Goal: Information Seeking & Learning: Find specific fact

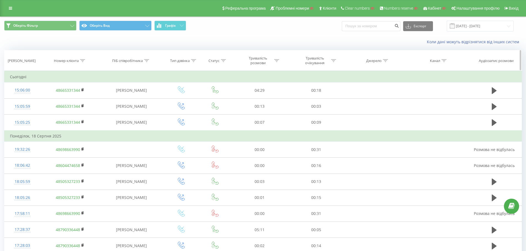
click at [81, 59] on icon at bounding box center [82, 60] width 5 height 3
click at [70, 101] on input "text" at bounding box center [70, 101] width 49 height 10
paste input "48665331344"
click at [78, 112] on span "OK" at bounding box center [81, 111] width 15 height 9
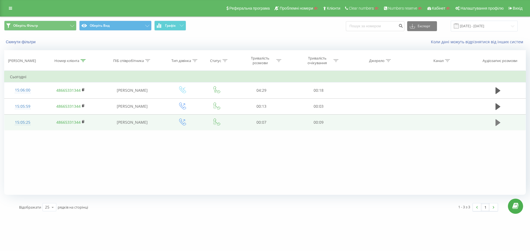
click at [499, 123] on icon at bounding box center [498, 123] width 5 height 7
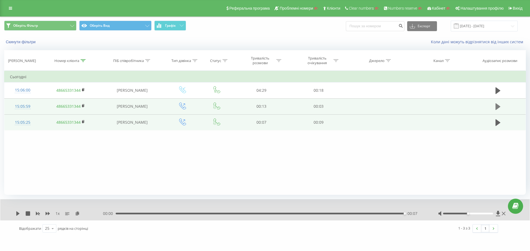
click at [496, 109] on icon at bounding box center [498, 107] width 5 height 7
click at [495, 108] on button at bounding box center [498, 107] width 8 height 8
click at [497, 105] on icon at bounding box center [498, 107] width 5 height 7
click at [20, 214] on div "1 x" at bounding box center [59, 214] width 87 height 6
click at [15, 214] on div "1 x 00:00 00:13 00:13" at bounding box center [265, 210] width 530 height 21
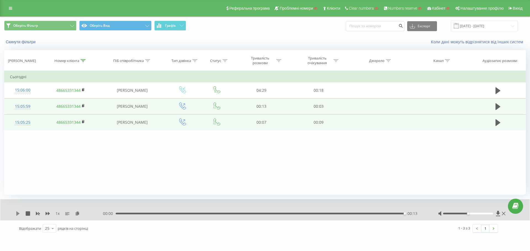
click at [17, 213] on icon at bounding box center [17, 214] width 3 height 4
click at [132, 213] on div "00:00 00:13 00:13" at bounding box center [263, 214] width 321 height 6
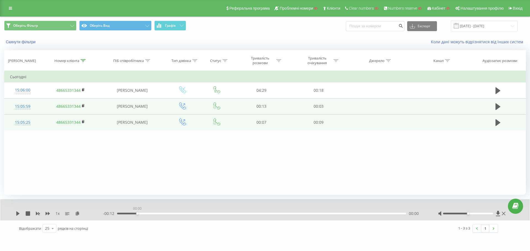
click at [135, 214] on div "00:00" at bounding box center [261, 214] width 289 height 2
click at [15, 215] on div "1 x - 00:12 00:00 00:00" at bounding box center [265, 210] width 530 height 21
click at [18, 215] on icon at bounding box center [17, 214] width 3 height 4
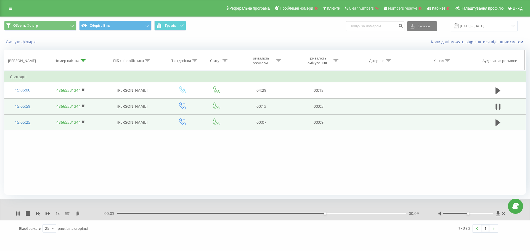
click at [82, 59] on icon at bounding box center [83, 60] width 5 height 3
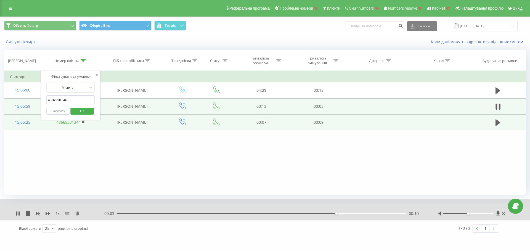
click at [70, 99] on input "48665331344" at bounding box center [70, 101] width 49 height 10
paste input "505327233"
type input "48505327233"
click at [80, 110] on span "OK" at bounding box center [82, 111] width 15 height 9
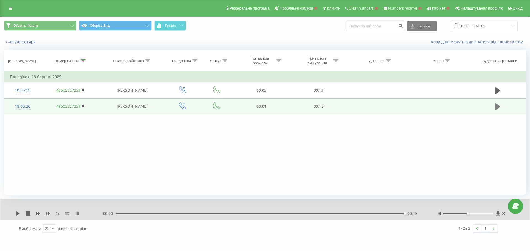
click at [496, 107] on icon at bounding box center [498, 107] width 5 height 7
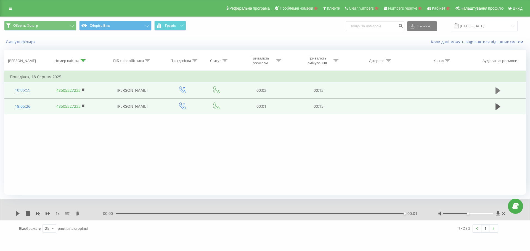
click at [500, 90] on icon at bounding box center [498, 91] width 5 height 8
click at [81, 59] on div at bounding box center [83, 61] width 5 height 5
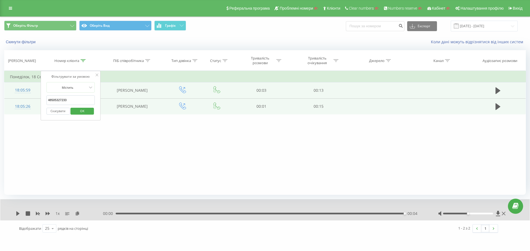
click at [61, 114] on button "Скасувати" at bounding box center [57, 111] width 23 height 7
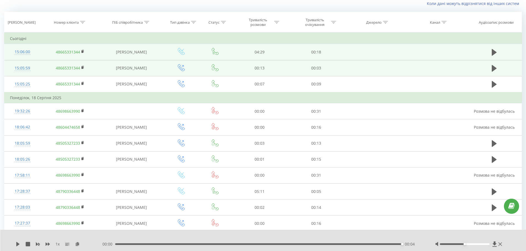
scroll to position [32, 0]
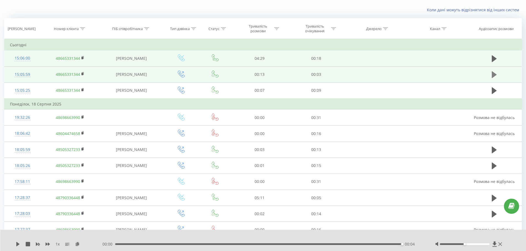
click at [492, 74] on icon at bounding box center [494, 75] width 5 height 7
click at [493, 74] on icon at bounding box center [493, 75] width 2 height 6
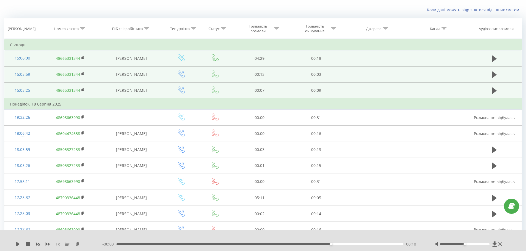
click at [494, 97] on td at bounding box center [494, 91] width 54 height 16
click at [495, 94] on icon at bounding box center [494, 91] width 5 height 8
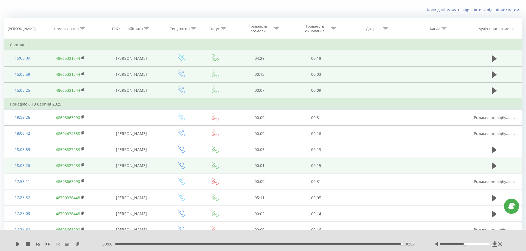
click at [81, 167] on td "48505327233" at bounding box center [70, 166] width 59 height 16
click at [83, 166] on icon at bounding box center [83, 165] width 2 height 2
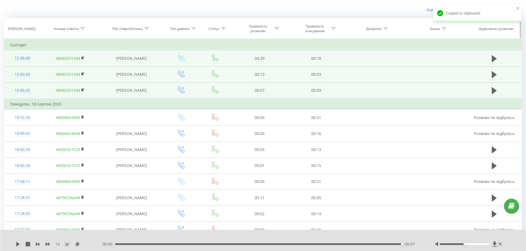
click at [81, 28] on icon at bounding box center [82, 28] width 5 height 3
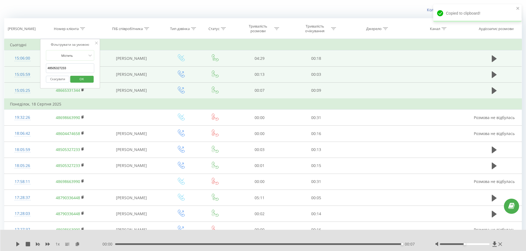
click at [76, 70] on input "48505327233" at bounding box center [70, 68] width 49 height 10
paste input "48505327233"
type input "48505327233"
click at [84, 80] on span "OK" at bounding box center [81, 79] width 15 height 9
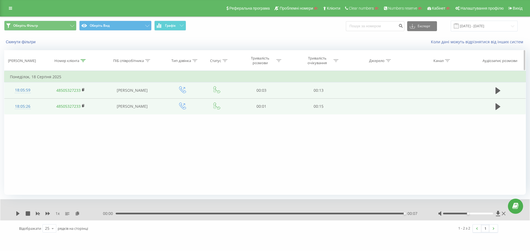
click at [82, 61] on icon at bounding box center [83, 60] width 5 height 3
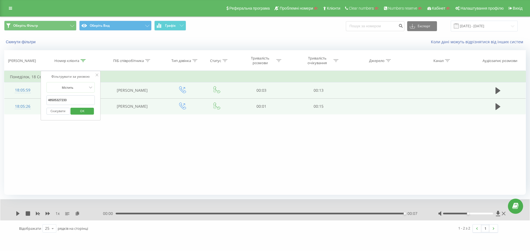
click at [97, 75] on icon at bounding box center [97, 75] width 3 height 3
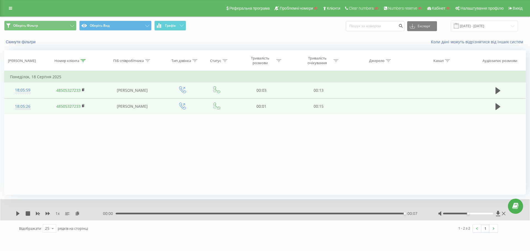
drag, startPoint x: 10, startPoint y: 11, endPoint x: 12, endPoint y: 17, distance: 6.3
click at [10, 11] on link at bounding box center [11, 8] width 10 height 8
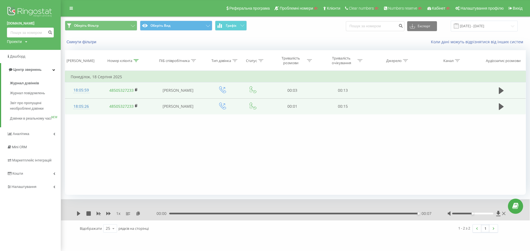
click at [17, 41] on div "Проекти" at bounding box center [14, 42] width 15 height 6
drag, startPoint x: 19, startPoint y: 51, endPoint x: 23, endPoint y: 52, distance: 4.2
click at [19, 51] on input "text" at bounding box center [23, 50] width 28 height 8
paste input "[DOMAIN_NAME]"
click at [32, 51] on input "[DOMAIN_NAME]" at bounding box center [23, 50] width 28 height 8
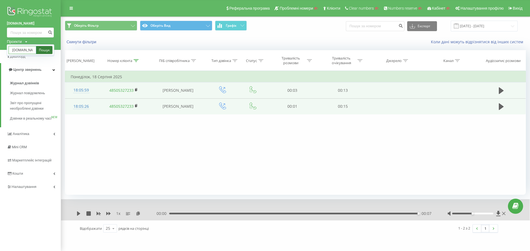
paste input "chalets"
type input "[DOMAIN_NAME]"
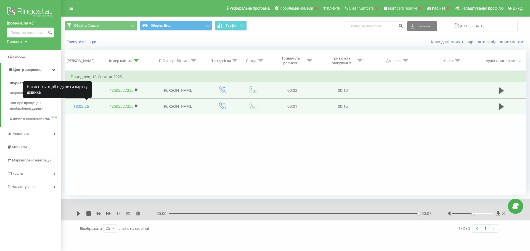
click at [81, 105] on div "18:05:26" at bounding box center [81, 106] width 21 height 11
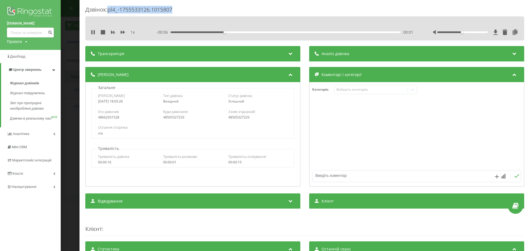
drag, startPoint x: 180, startPoint y: 10, endPoint x: 109, endPoint y: 10, distance: 70.4
click at [109, 10] on div "Дзвінок : pl4_-1755533126.1015807" at bounding box center [304, 11] width 439 height 11
copy div "pl4_-1755533126.1015807"
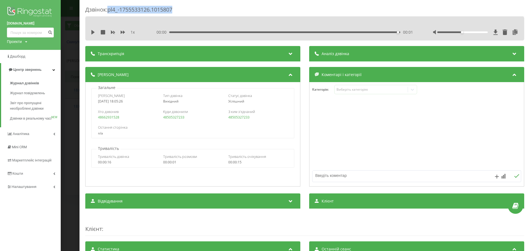
copy div "pl4_-1755533126.1015807"
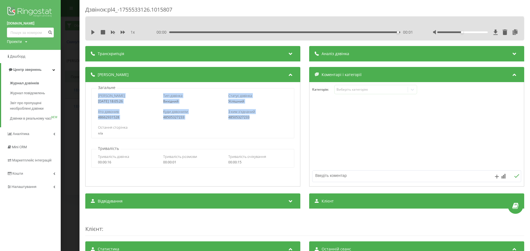
drag, startPoint x: 96, startPoint y: 94, endPoint x: 250, endPoint y: 116, distance: 155.6
click at [250, 116] on div "Дата дзвінка [DATE] 18:05:26 Тип дзвінка Вихідний Статус дзвінка Успішний Хто д…" at bounding box center [192, 113] width 203 height 50
copy div "Дата дзвінка [DATE] 18:05:26 Тип дзвінка Вихідний Статус дзвінка Успішний Хто д…"
click at [76, 9] on div "Дзвінок : pl4_-1755533126.1015807 1 x 00:00 00:01 00:01 Транскрипція Для AI-ана…" at bounding box center [265, 125] width 530 height 251
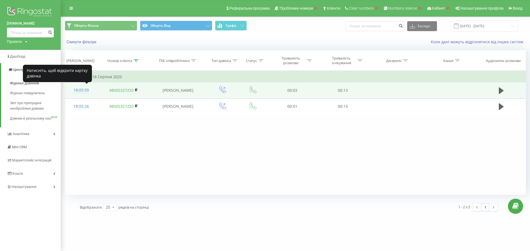
click at [85, 92] on div "18:05:59" at bounding box center [81, 90] width 21 height 11
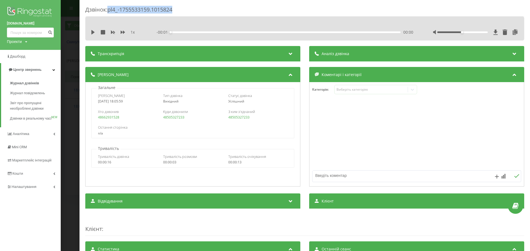
drag, startPoint x: 179, startPoint y: 9, endPoint x: 110, endPoint y: 13, distance: 69.2
click at [110, 13] on div "Дзвінок : pl4_-1755533159.1015824" at bounding box center [304, 11] width 439 height 11
copy div "pl4_-1755533159.1015824"
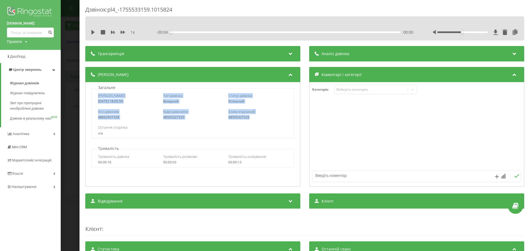
drag, startPoint x: 98, startPoint y: 95, endPoint x: 251, endPoint y: 116, distance: 154.4
click at [251, 116] on div "Дата дзвінка [DATE] 18:05:59 Тип дзвінка Вихідний Статус дзвінка Успішний Хто д…" at bounding box center [192, 113] width 203 height 50
copy div "Дата дзвінка [DATE] 18:05:59 Тип дзвінка Вихідний Статус дзвінка Успішний Хто д…"
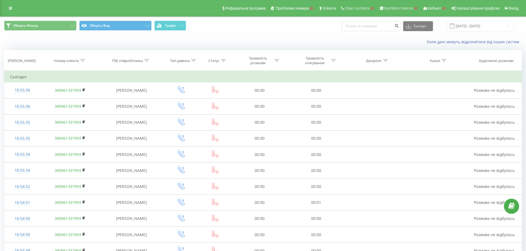
drag, startPoint x: 231, startPoint y: 145, endPoint x: 263, endPoint y: 23, distance: 125.7
